Goal: Information Seeking & Learning: Check status

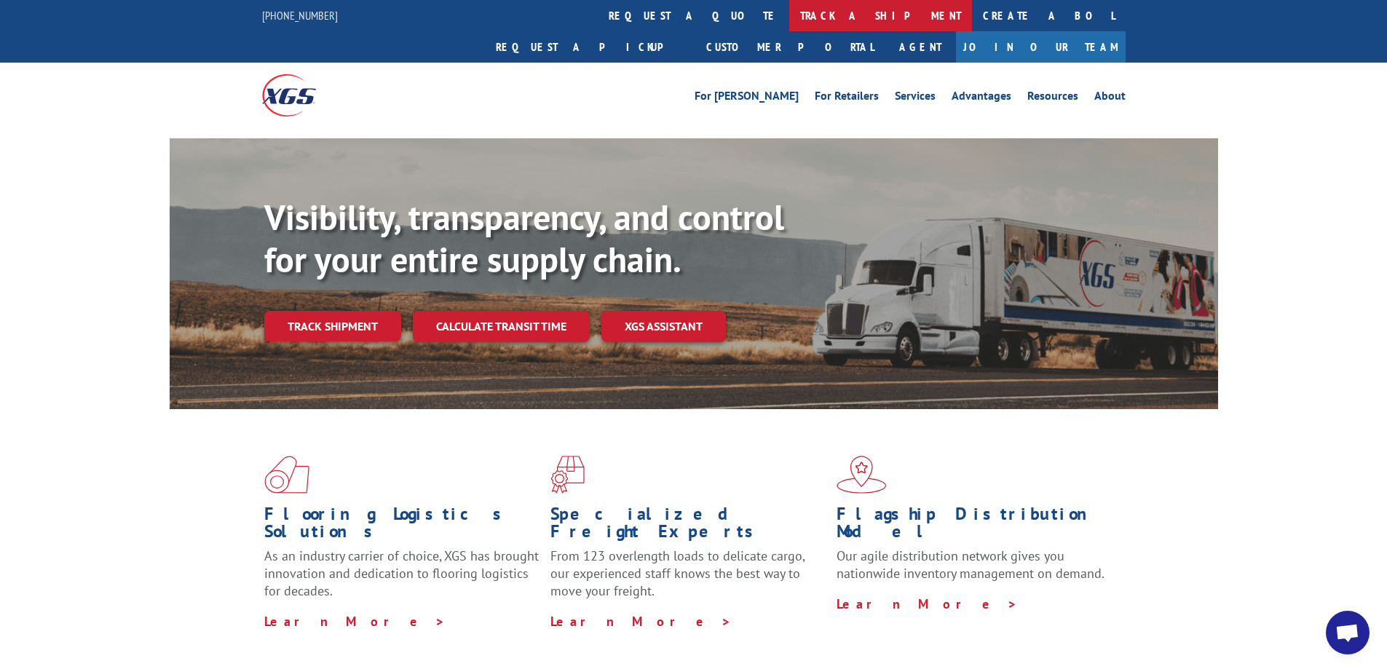
click at [789, 10] on link "track a shipment" at bounding box center [880, 15] width 183 height 31
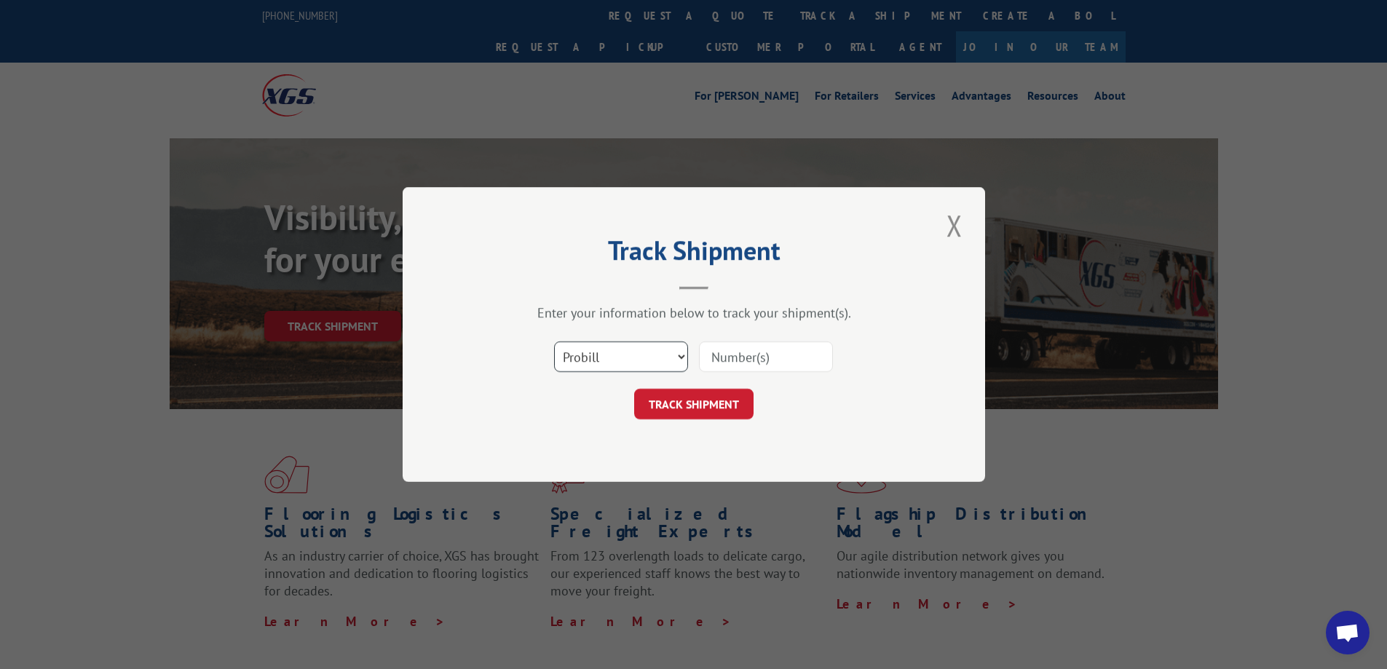
click at [682, 356] on select "Select category... Probill BOL PO" at bounding box center [621, 357] width 134 height 31
select select "bol"
click at [554, 342] on select "Select category... Probill BOL PO" at bounding box center [621, 357] width 134 height 31
click at [732, 356] on input at bounding box center [766, 357] width 134 height 31
type input "3353530"
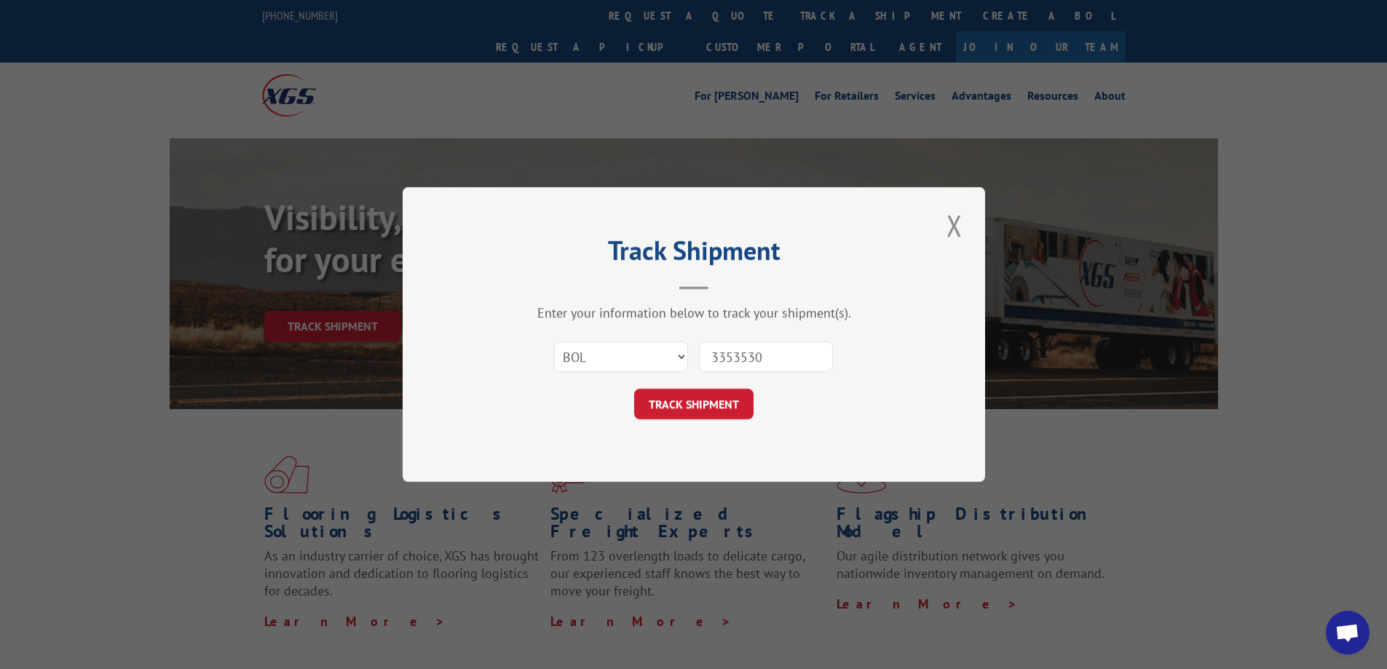
click at [688, 425] on div "Track Shipment Enter your information below to track your shipment(s). Select c…" at bounding box center [694, 334] width 583 height 295
click at [695, 410] on button "TRACK SHIPMENT" at bounding box center [693, 404] width 119 height 31
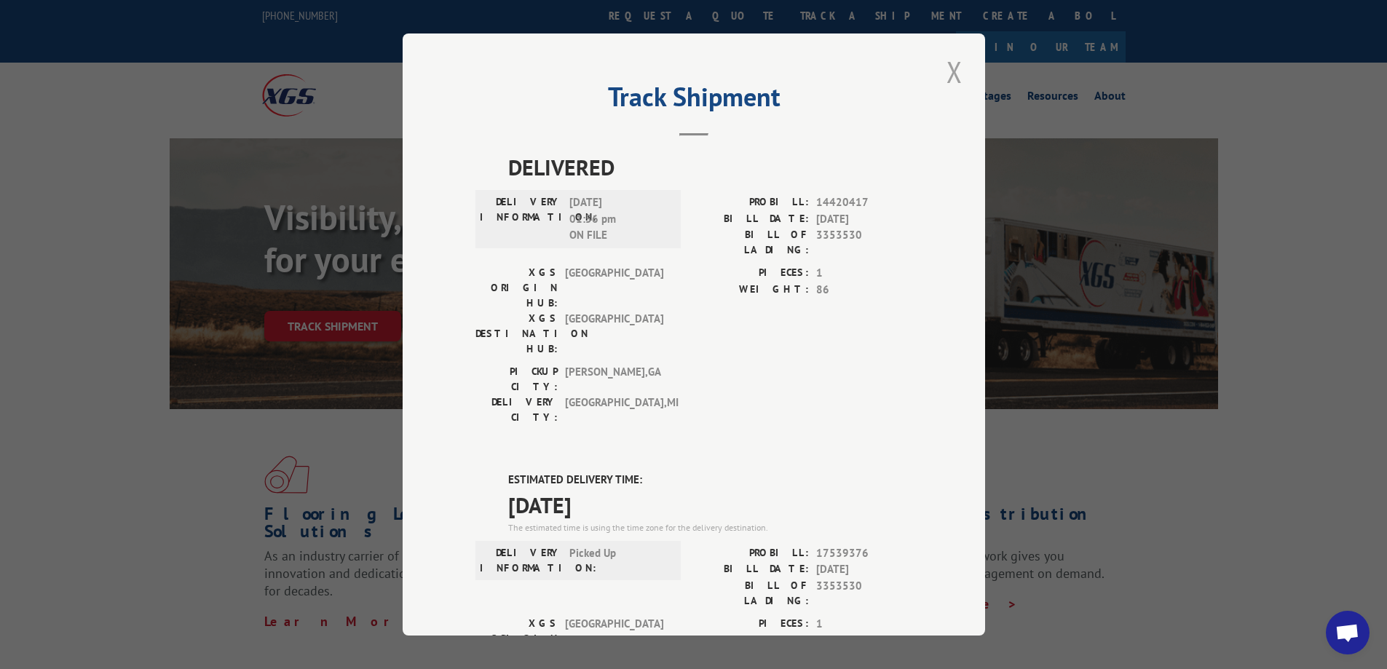
click at [956, 61] on button "Close modal" at bounding box center [954, 72] width 25 height 40
